Goal: Find specific page/section: Find specific page/section

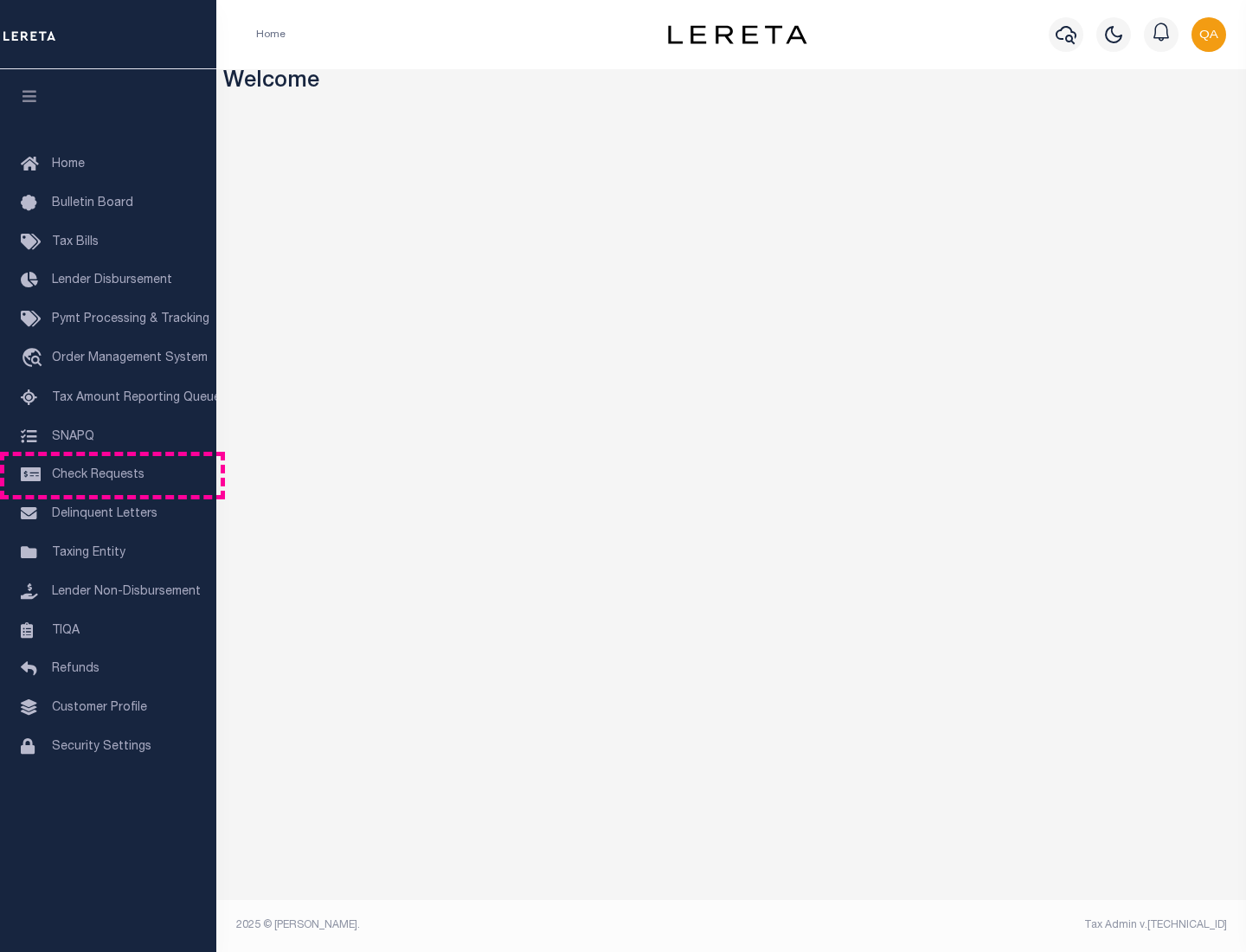
click at [108, 476] on span "Check Requests" at bounding box center [98, 475] width 92 height 12
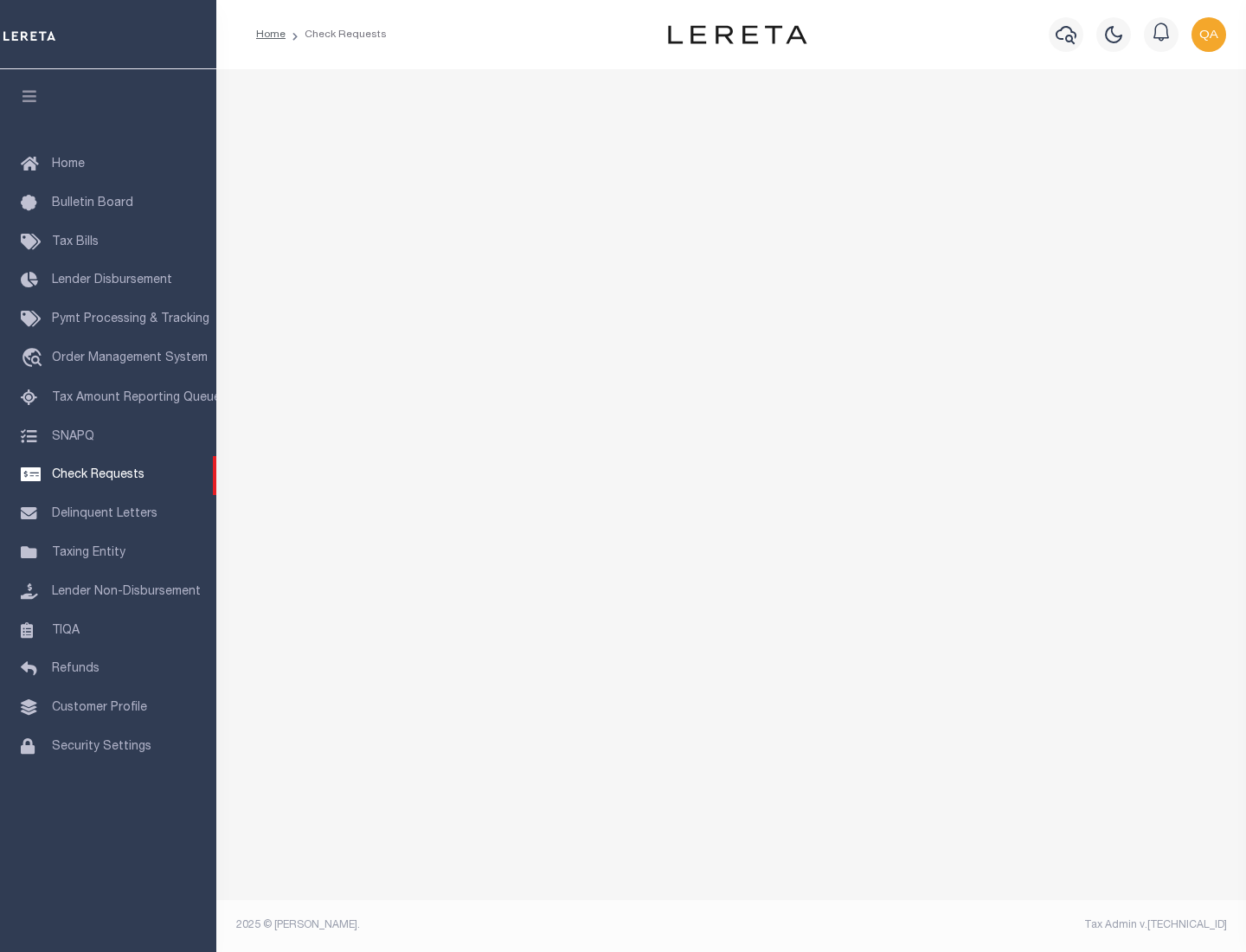
select select "50"
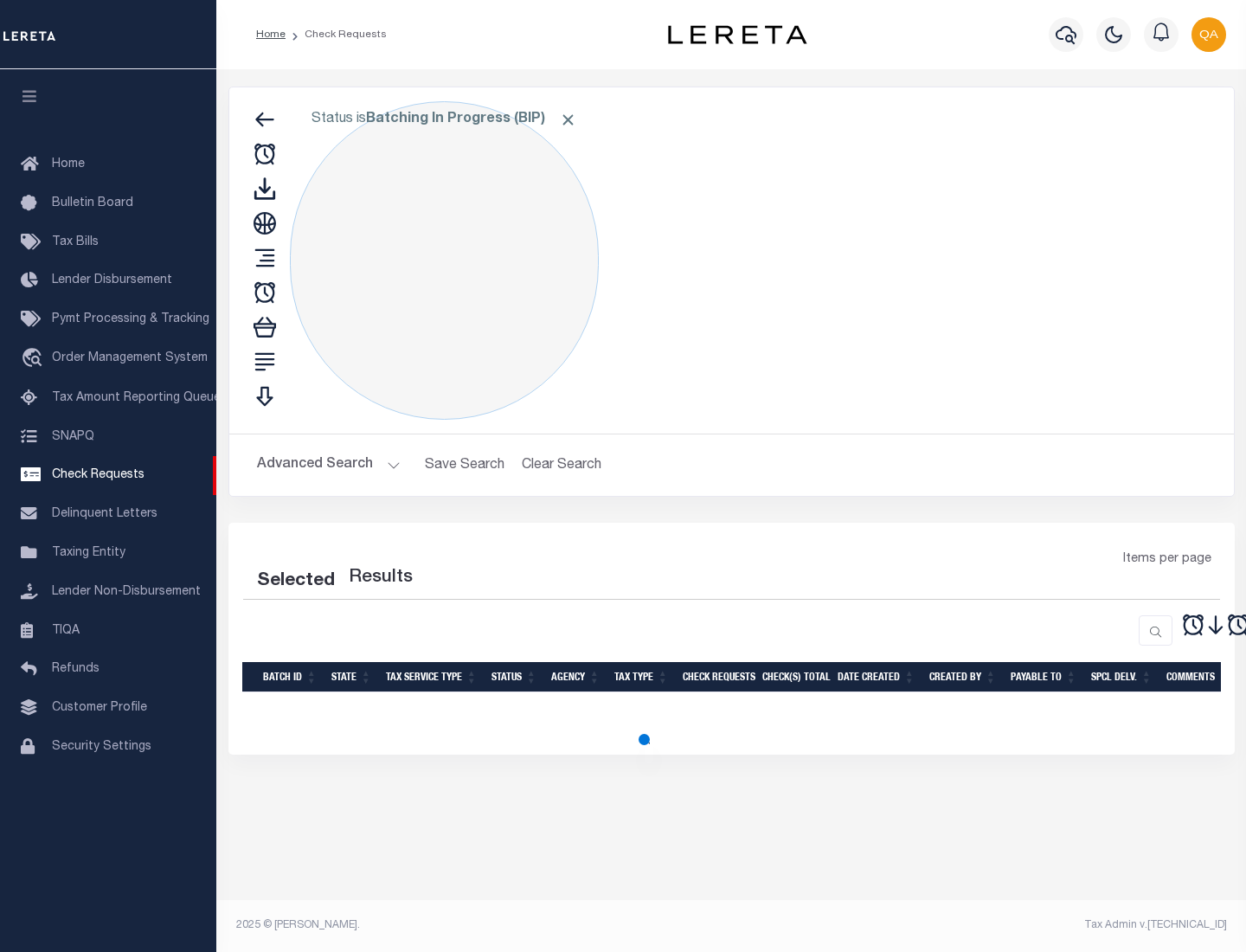
select select "50"
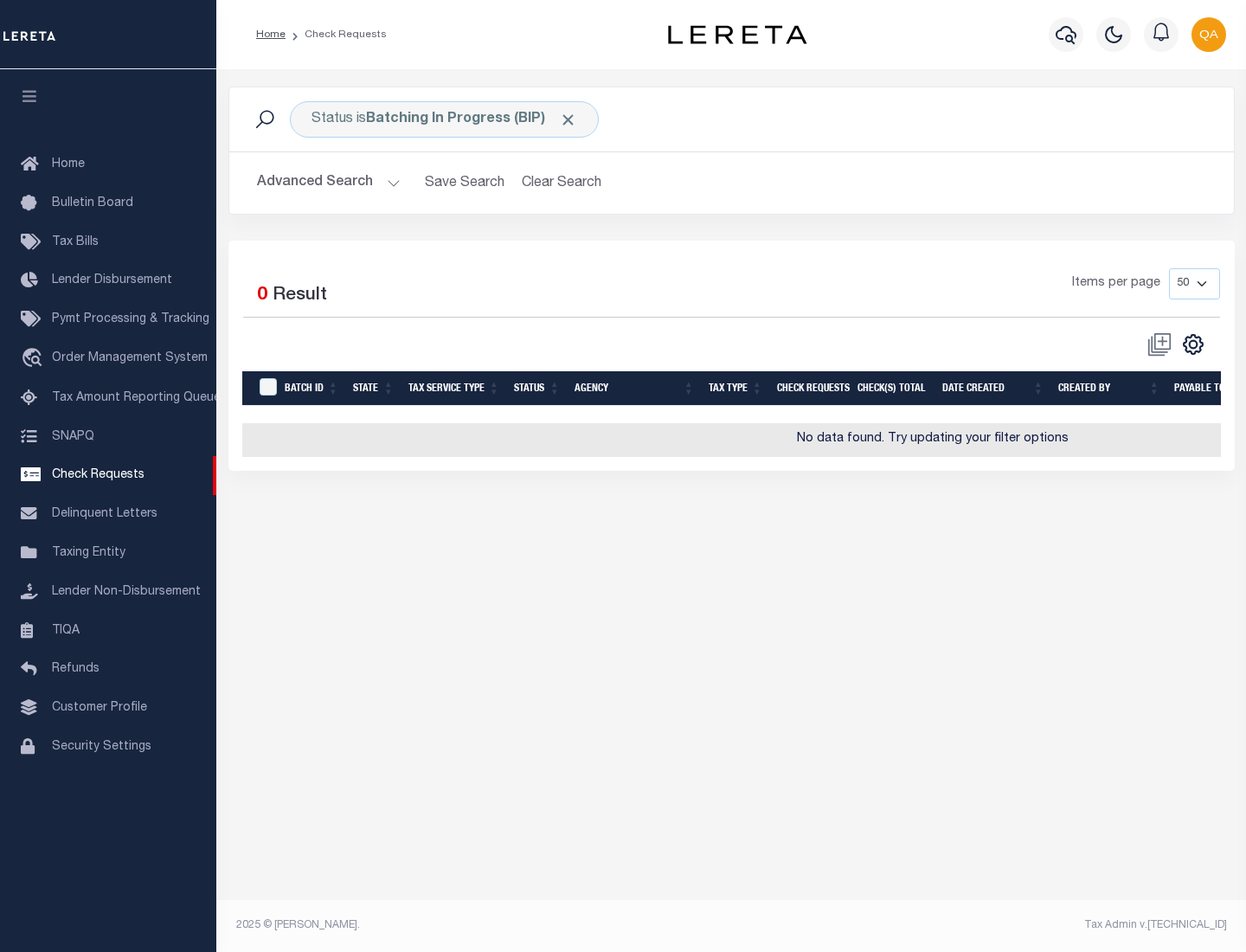
click at [569, 120] on span "Click to Remove" at bounding box center [567, 120] width 18 height 18
